Goal: Complete application form

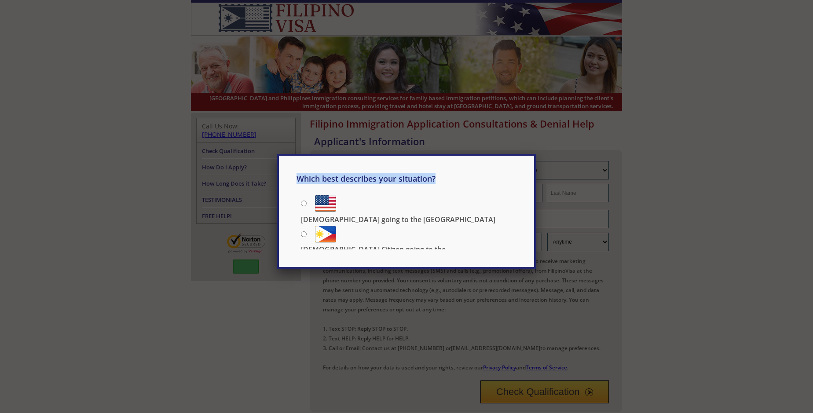
click at [511, 108] on div "Which best describes your situation? [DEMOGRAPHIC_DATA] going to the [GEOGRAPHI…" at bounding box center [406, 206] width 813 height 413
type input "[PERSON_NAME]"
click at [578, 108] on div "Which best describes your situation? [DEMOGRAPHIC_DATA] going to the [GEOGRAPHI…" at bounding box center [406, 206] width 813 height 413
type input "Cummerata"
click at [544, 131] on div "Which best describes your situation? [DEMOGRAPHIC_DATA] going to the [GEOGRAPHI…" at bounding box center [406, 206] width 813 height 413
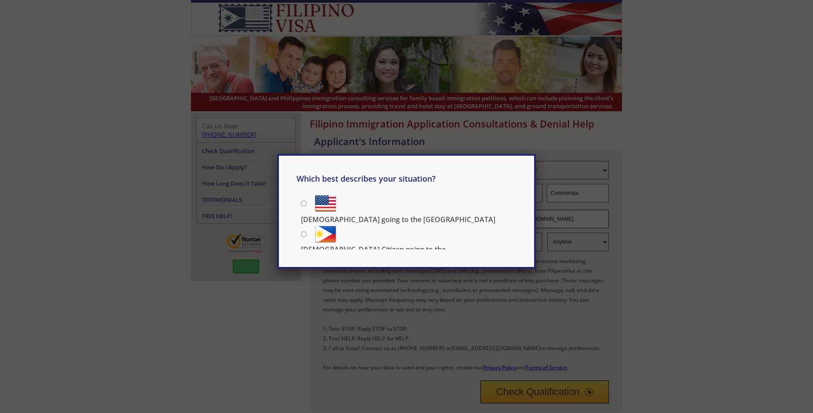
type input "[EMAIL_ADDRESS][DOMAIN_NAME]"
click at [511, 154] on div "Which best describes your situation? [DEMOGRAPHIC_DATA] going to the [GEOGRAPHI…" at bounding box center [406, 211] width 259 height 115
type input "11401727871"
select select "Morning"
click at [326, 171] on div "Which best describes your situation? [DEMOGRAPHIC_DATA] going to the [GEOGRAPHI…" at bounding box center [406, 211] width 259 height 115
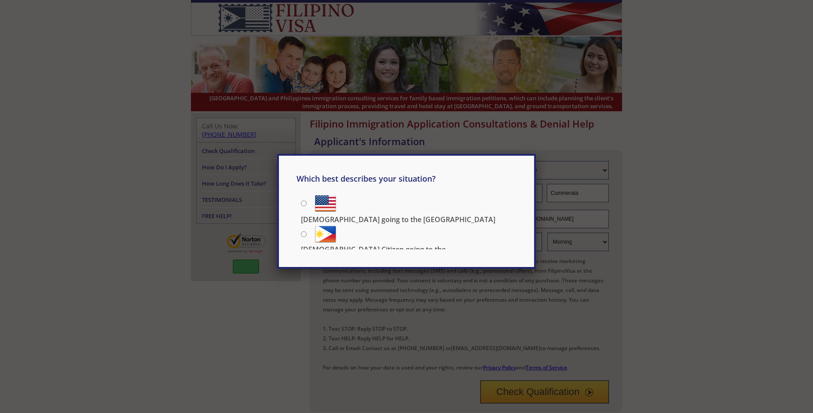
click at [544, 313] on div "Which best describes your situation? [DEMOGRAPHIC_DATA] going to the [GEOGRAPHI…" at bounding box center [406, 206] width 813 height 413
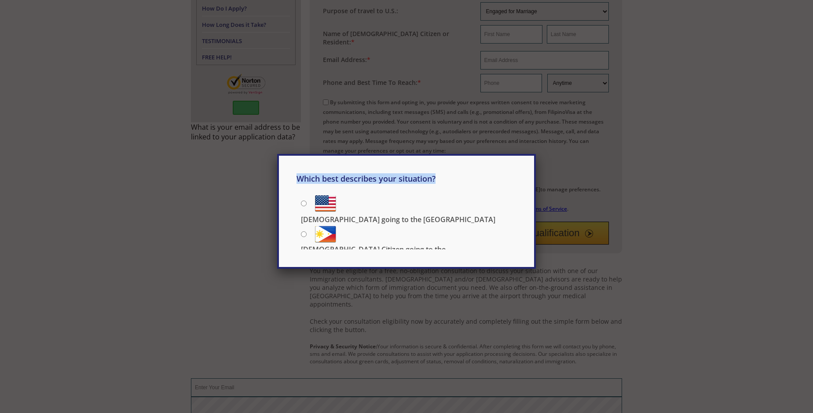
click at [406, 289] on div "Which best describes your situation? [DEMOGRAPHIC_DATA] going to the [GEOGRAPHI…" at bounding box center [406, 206] width 813 height 413
type input "[EMAIL_ADDRESS][DOMAIN_NAME]"
click at [406, 307] on div "Which best describes your situation? [DEMOGRAPHIC_DATA] going to the [GEOGRAPHI…" at bounding box center [406, 206] width 813 height 413
click at [243, 332] on div "Which best describes your situation? [DEMOGRAPHIC_DATA] going to the [GEOGRAPHI…" at bounding box center [406, 206] width 813 height 413
